Goal: Transaction & Acquisition: Purchase product/service

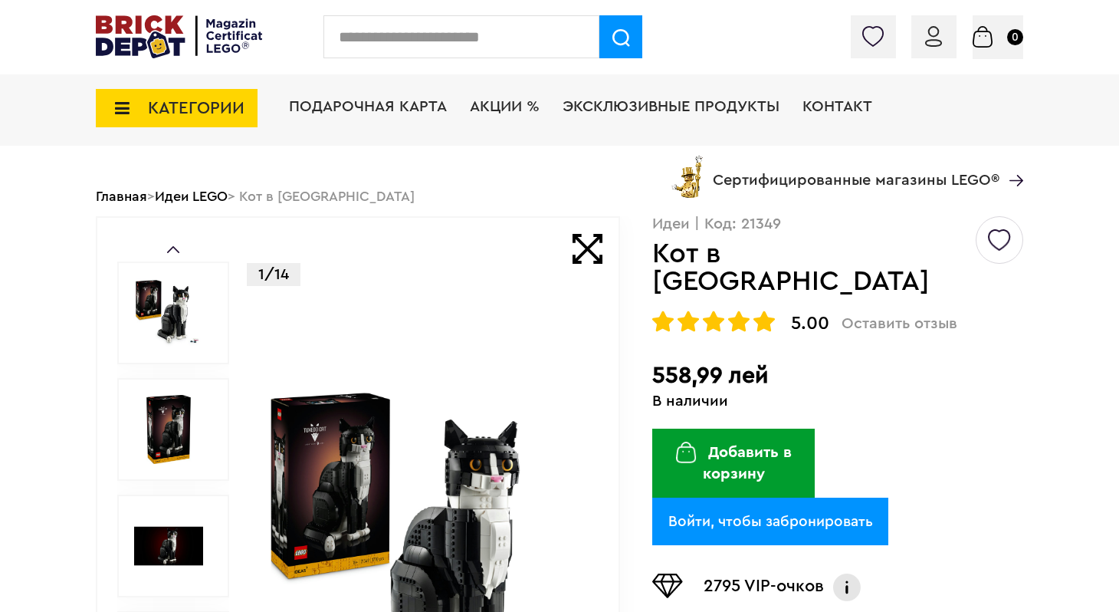
scroll to position [63, 0]
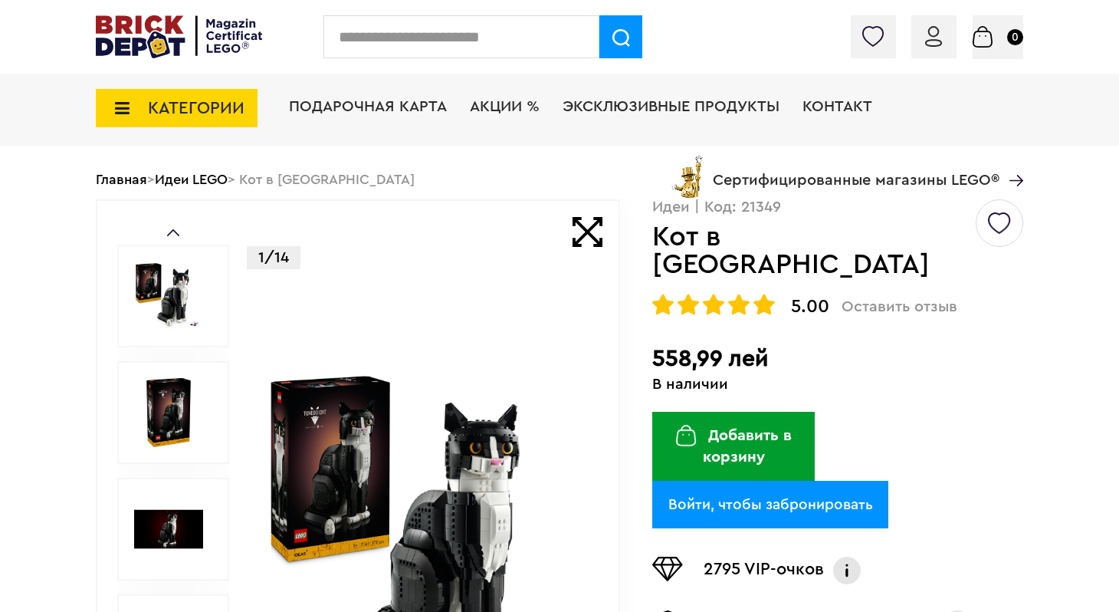
click at [176, 395] on img at bounding box center [168, 412] width 69 height 69
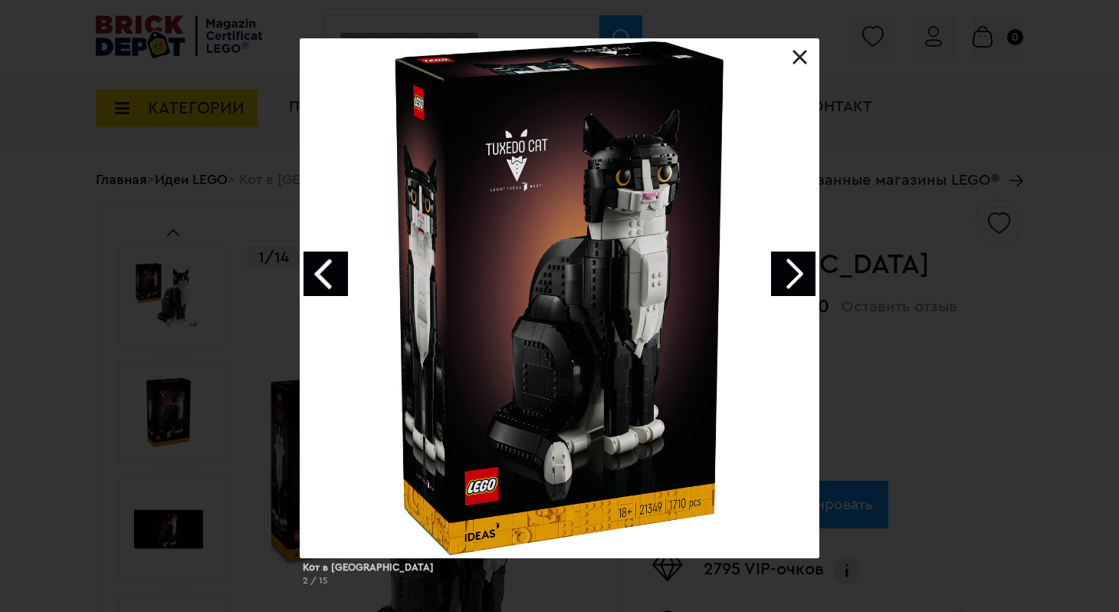
click at [781, 266] on link "Следующее изображение" at bounding box center [793, 274] width 44 height 44
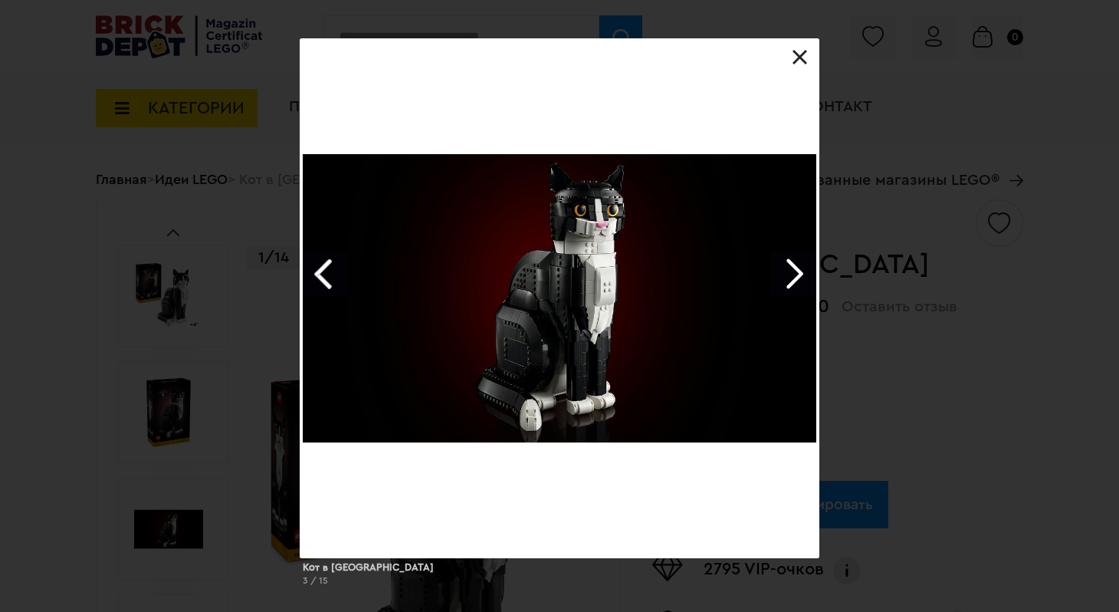
click at [781, 266] on link "Следующее изображение" at bounding box center [793, 274] width 44 height 44
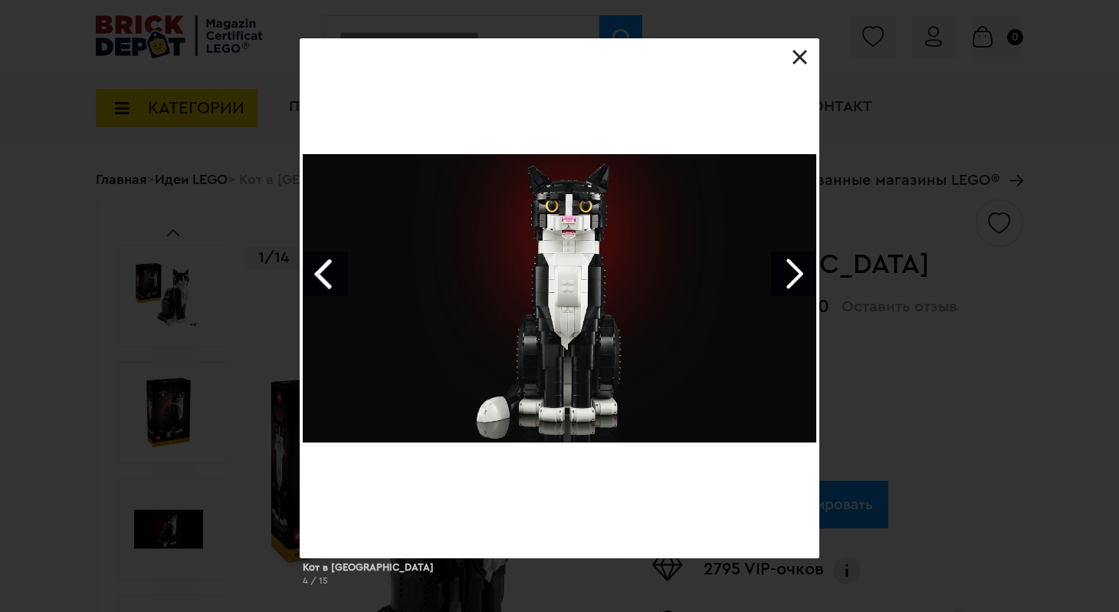
click at [781, 266] on link "Следующее изображение" at bounding box center [793, 274] width 44 height 44
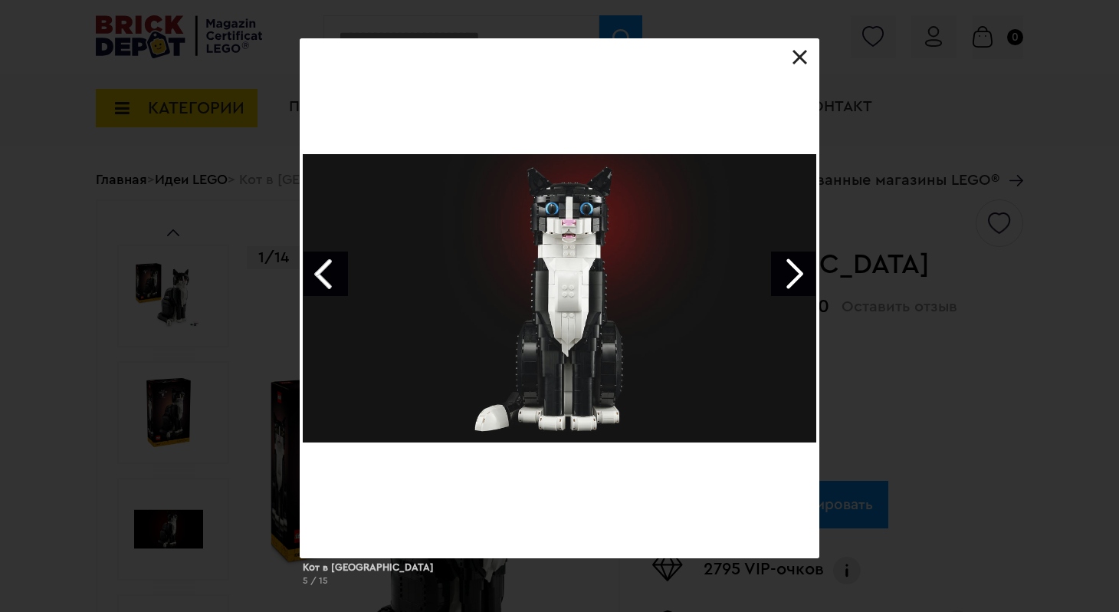
click at [781, 266] on link "Следующее изображение" at bounding box center [793, 274] width 44 height 44
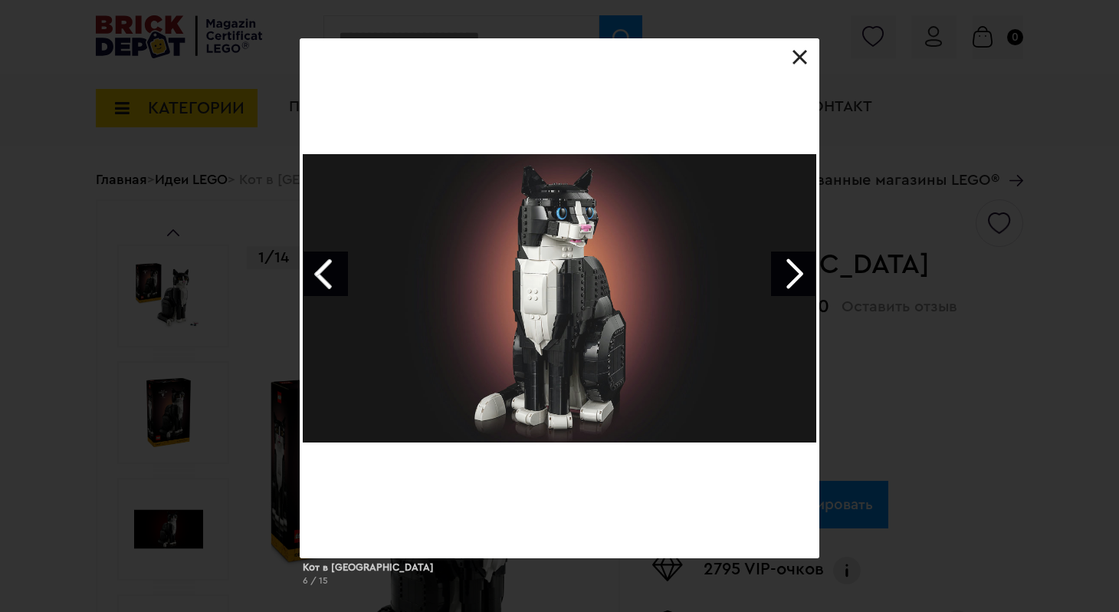
click at [781, 266] on link "Следующее изображение" at bounding box center [793, 274] width 44 height 44
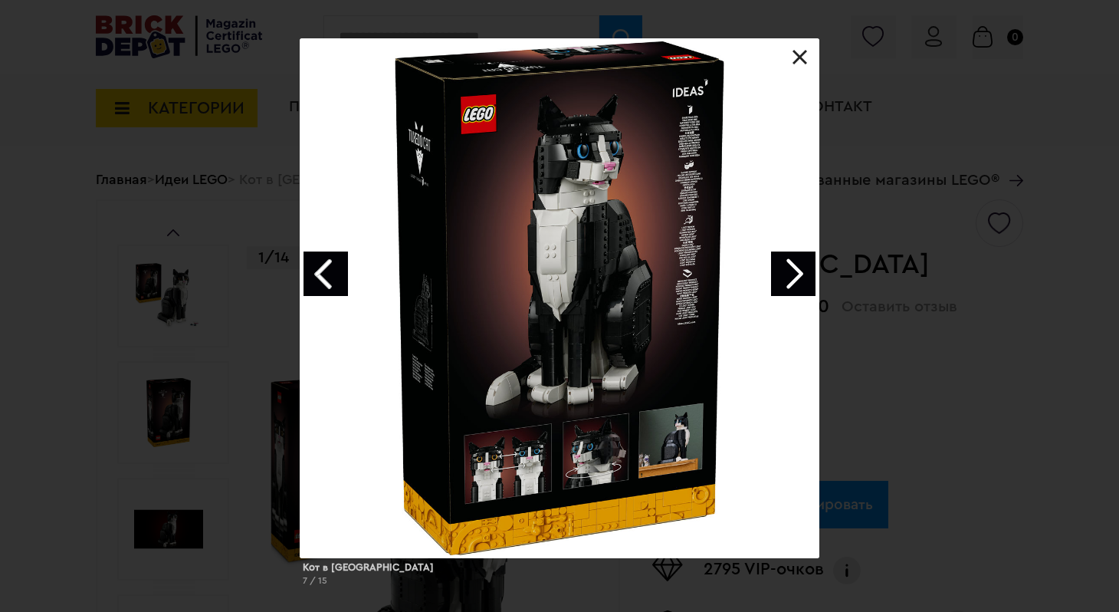
click at [802, 59] on link at bounding box center [800, 57] width 15 height 15
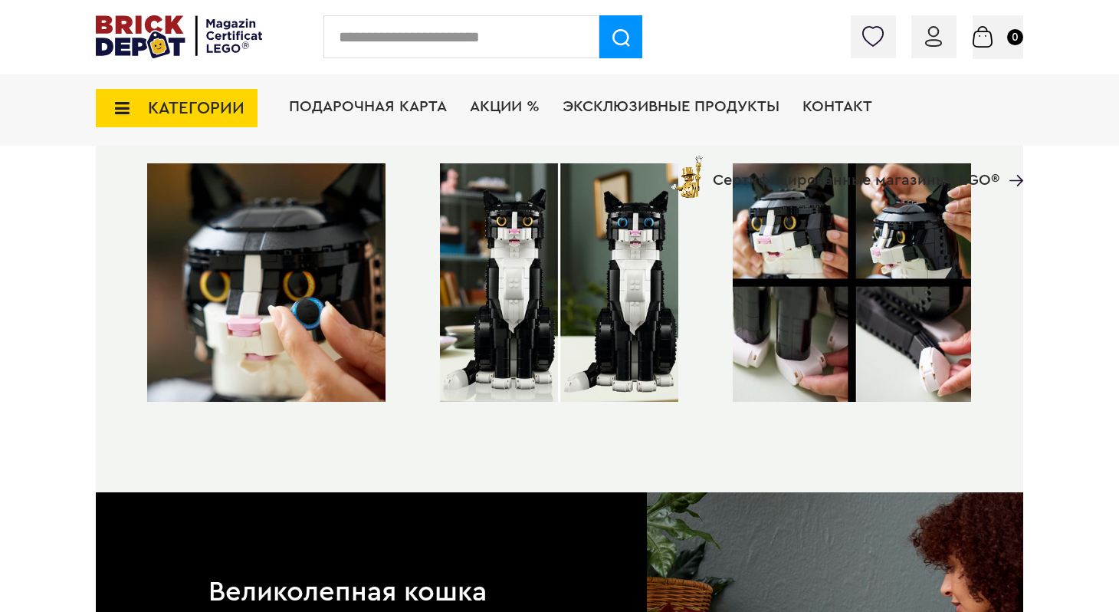
scroll to position [1552, 0]
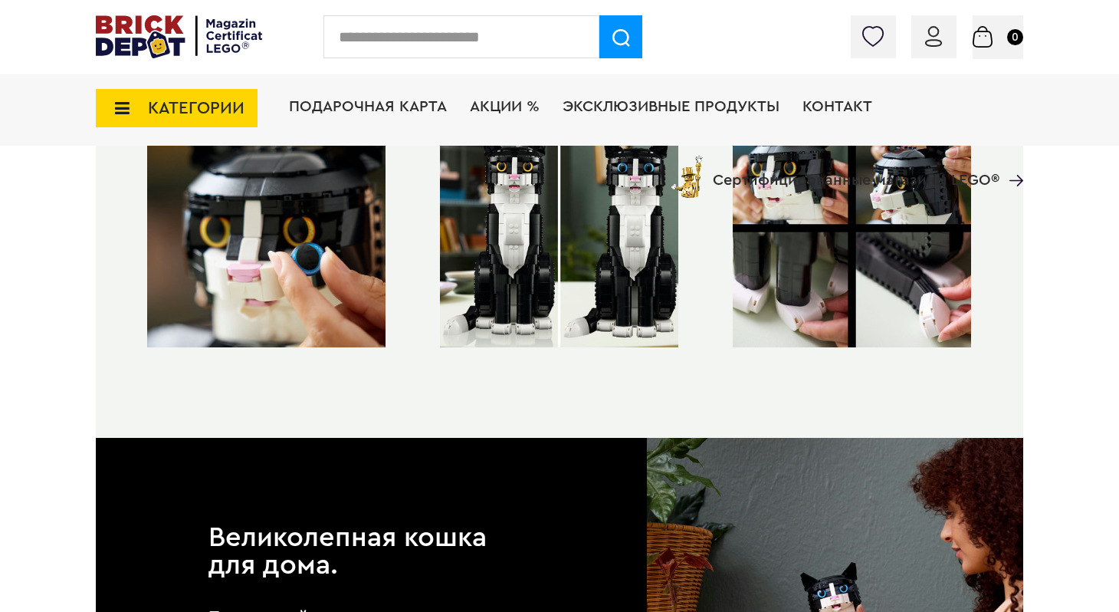
click at [334, 271] on img at bounding box center [266, 228] width 238 height 238
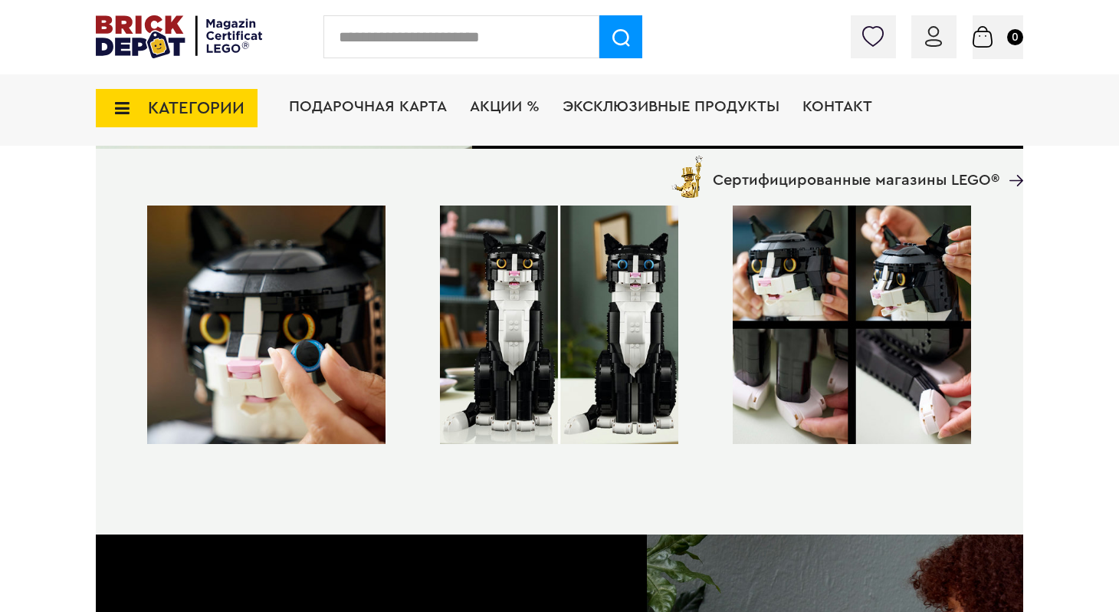
scroll to position [1437, 0]
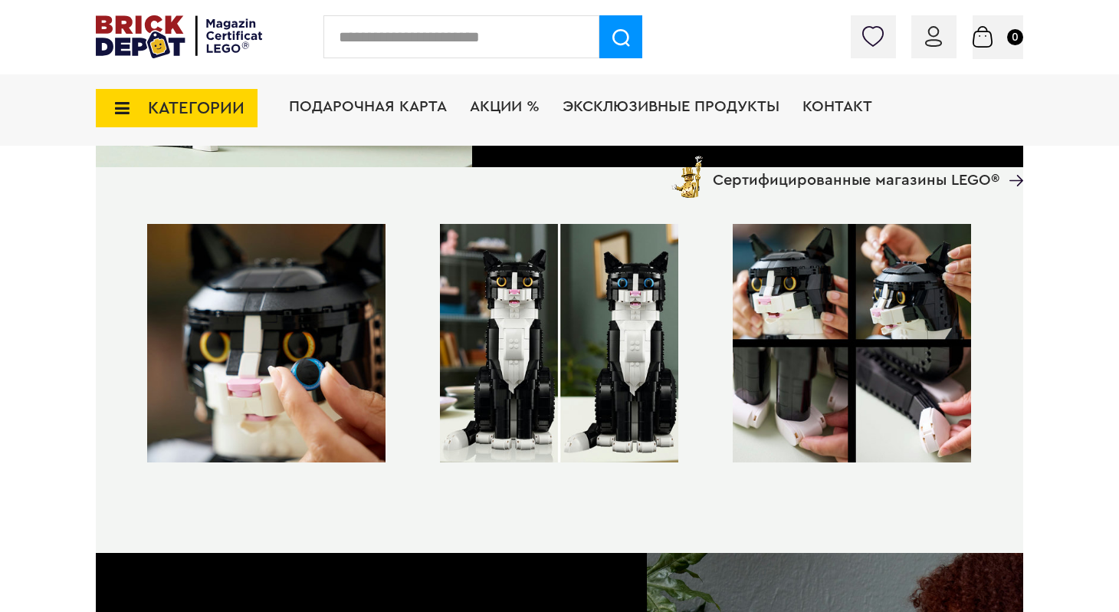
click at [798, 314] on img at bounding box center [852, 343] width 238 height 238
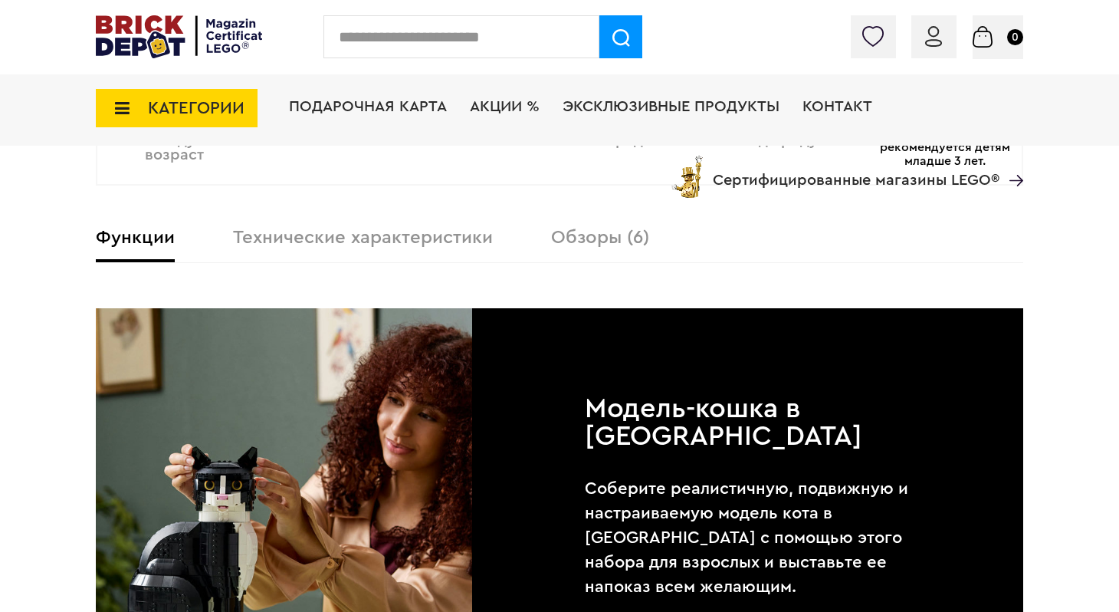
scroll to position [0, 0]
